Goal: Find specific page/section: Find specific page/section

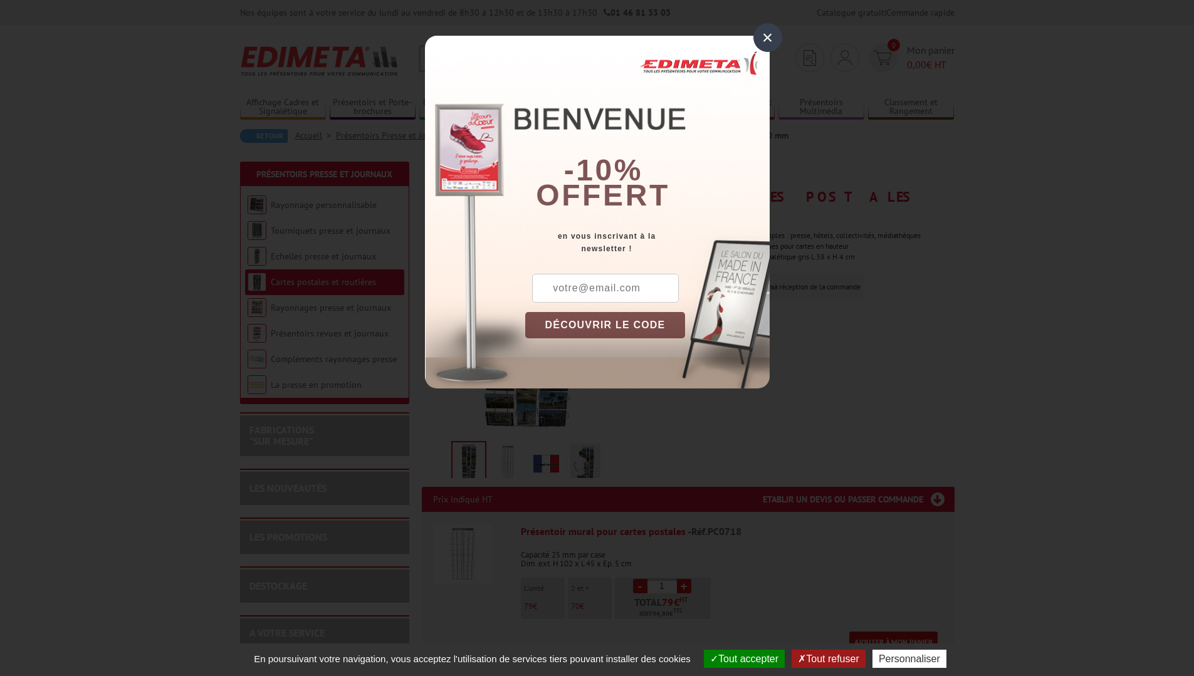
click at [768, 34] on div "×" at bounding box center [767, 37] width 29 height 29
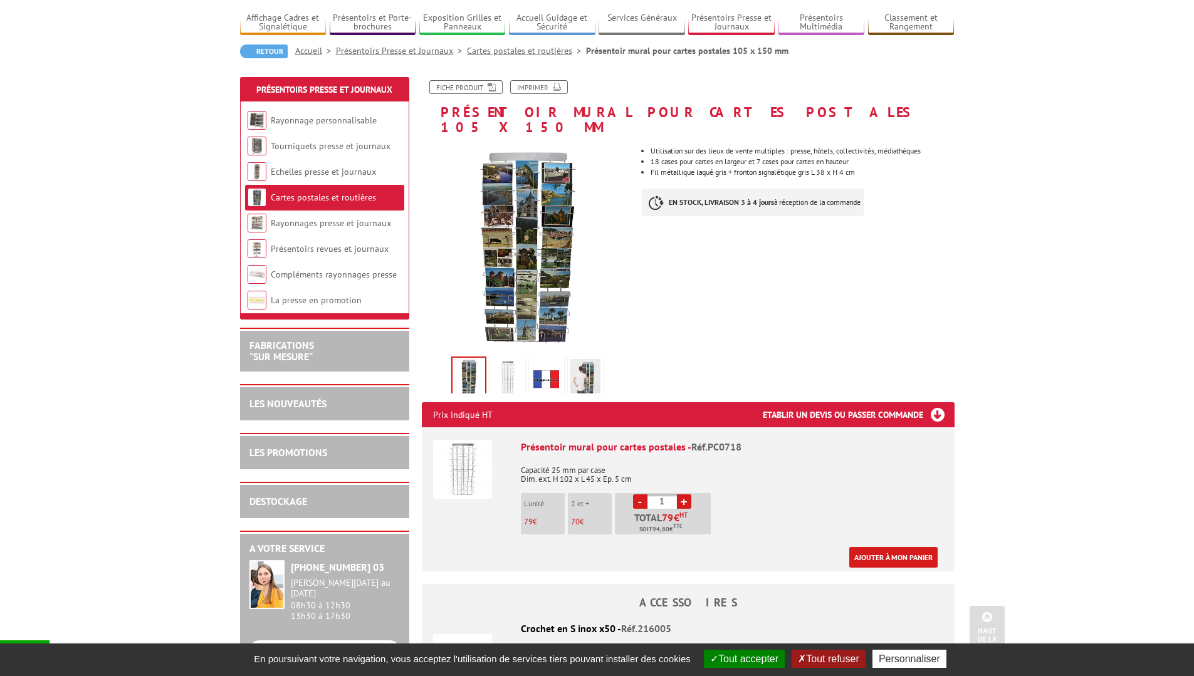
scroll to position [63, 0]
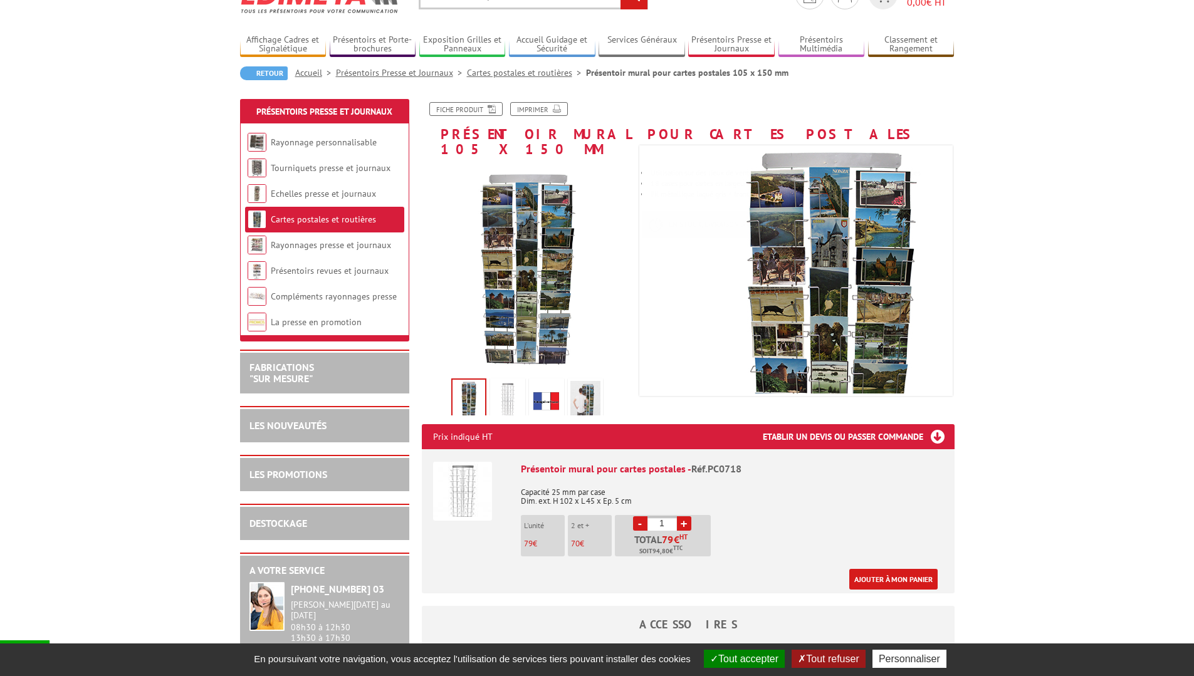
click at [520, 74] on link "Cartes postales et routières" at bounding box center [526, 72] width 119 height 11
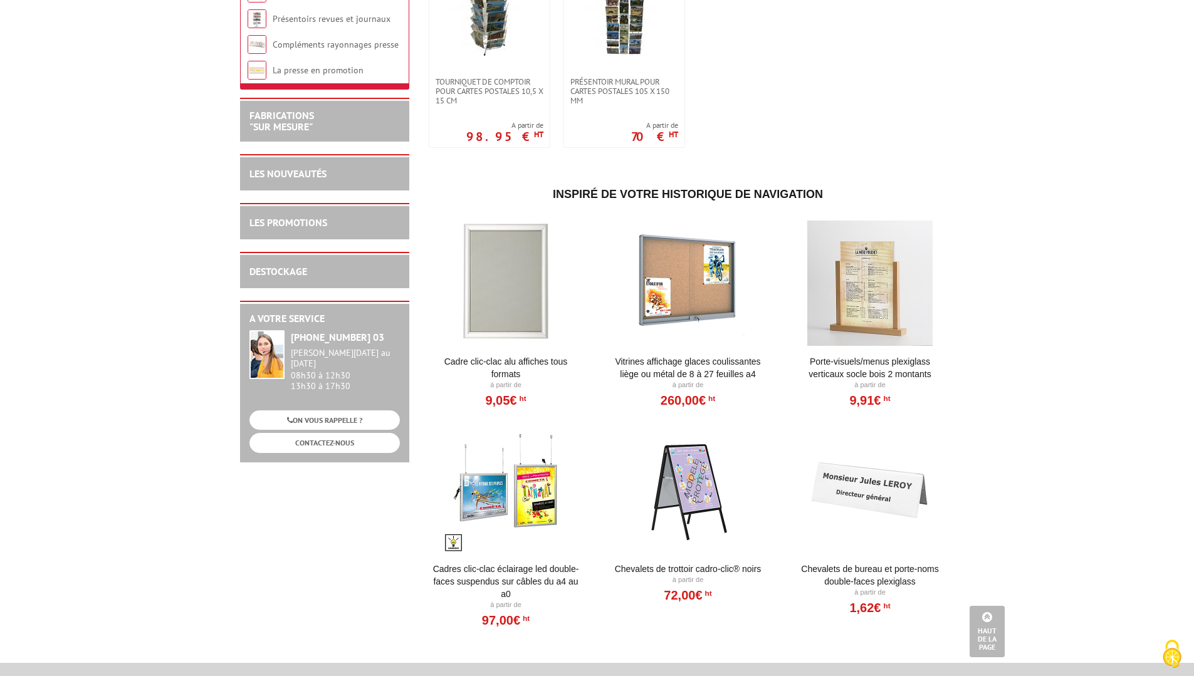
scroll to position [313, 0]
